Goal: Task Accomplishment & Management: Manage account settings

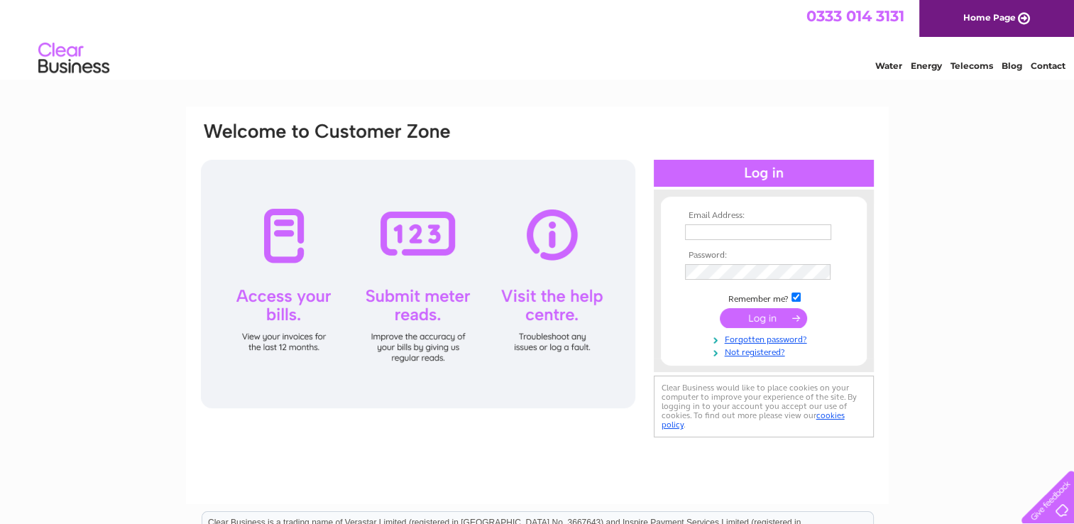
type input "[PERSON_NAME][EMAIL_ADDRESS][DOMAIN_NAME]"
click at [754, 317] on input "submit" at bounding box center [763, 318] width 87 height 20
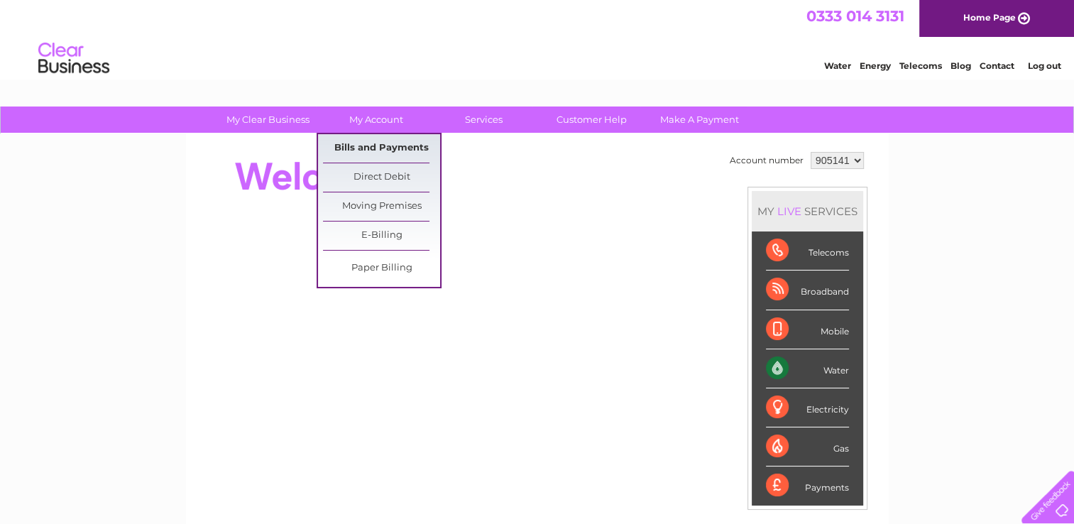
click at [368, 152] on link "Bills and Payments" at bounding box center [381, 148] width 117 height 28
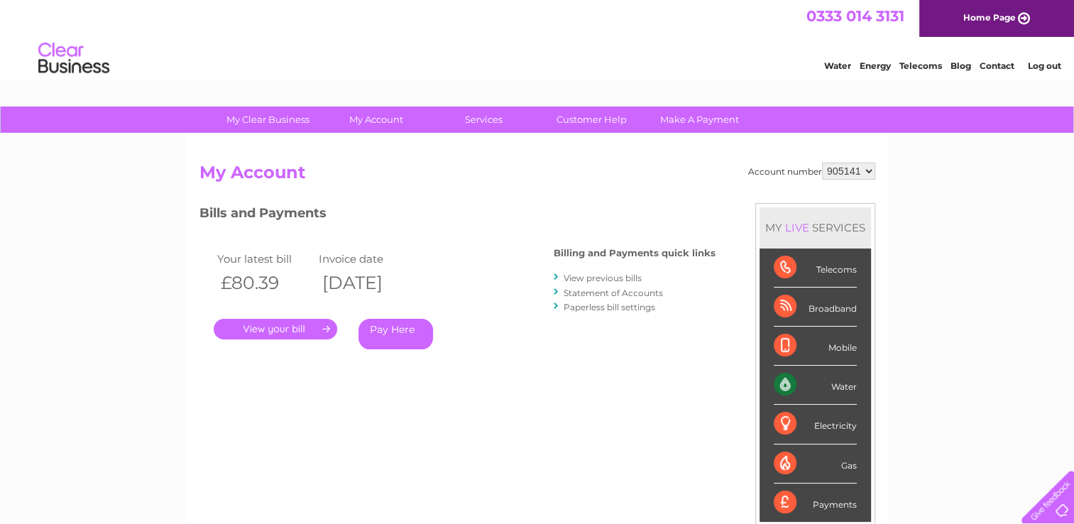
click at [593, 279] on link "View previous bills" at bounding box center [603, 278] width 78 height 11
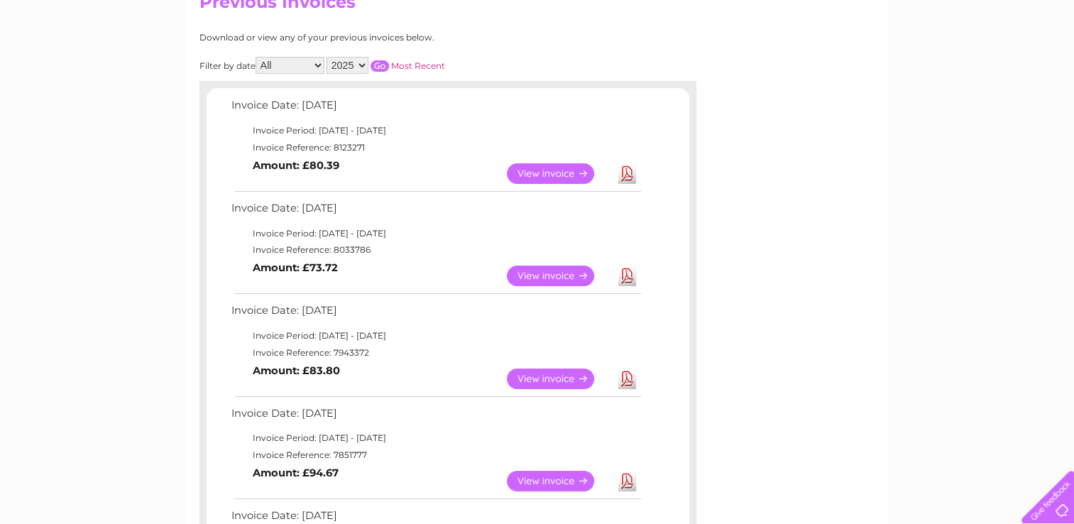
scroll to position [174, 0]
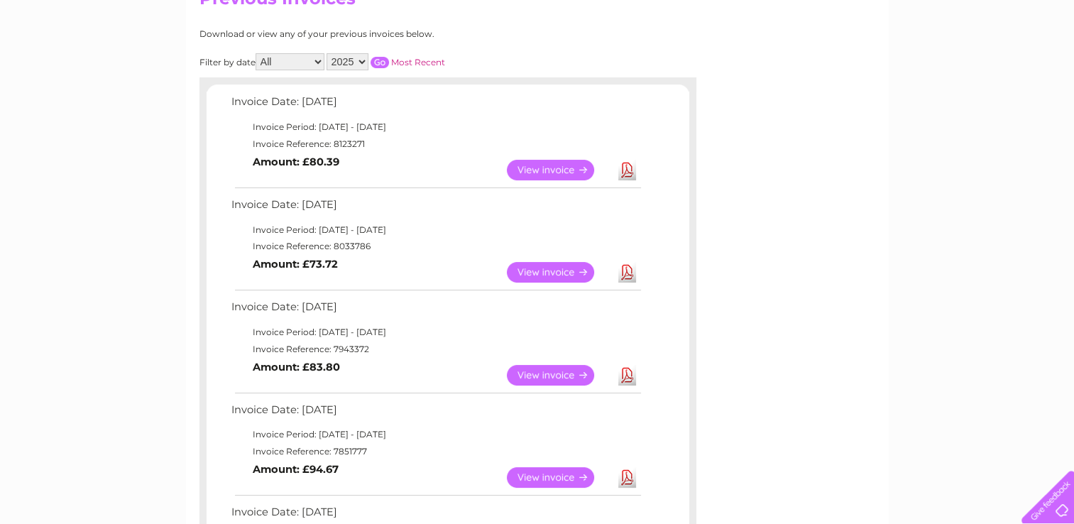
click at [627, 168] on link "Download" at bounding box center [627, 170] width 18 height 21
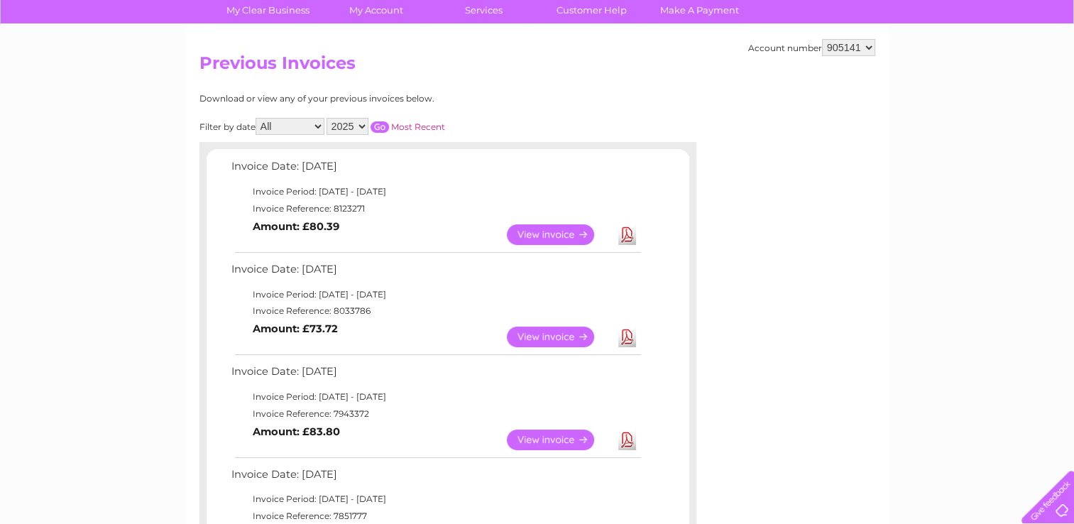
scroll to position [0, 0]
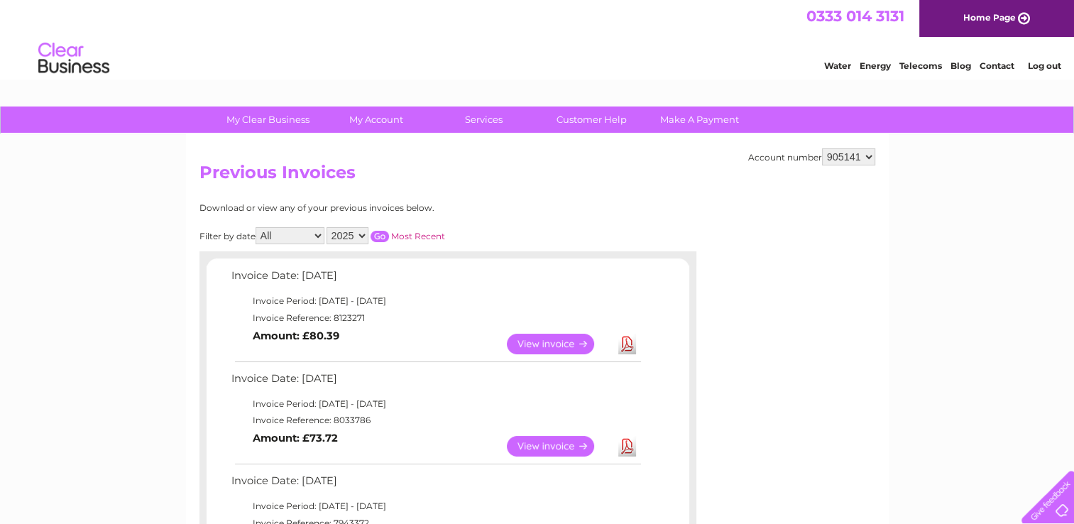
click at [1042, 67] on link "Log out" at bounding box center [1043, 65] width 33 height 11
